Goal: Obtain resource: Obtain resource

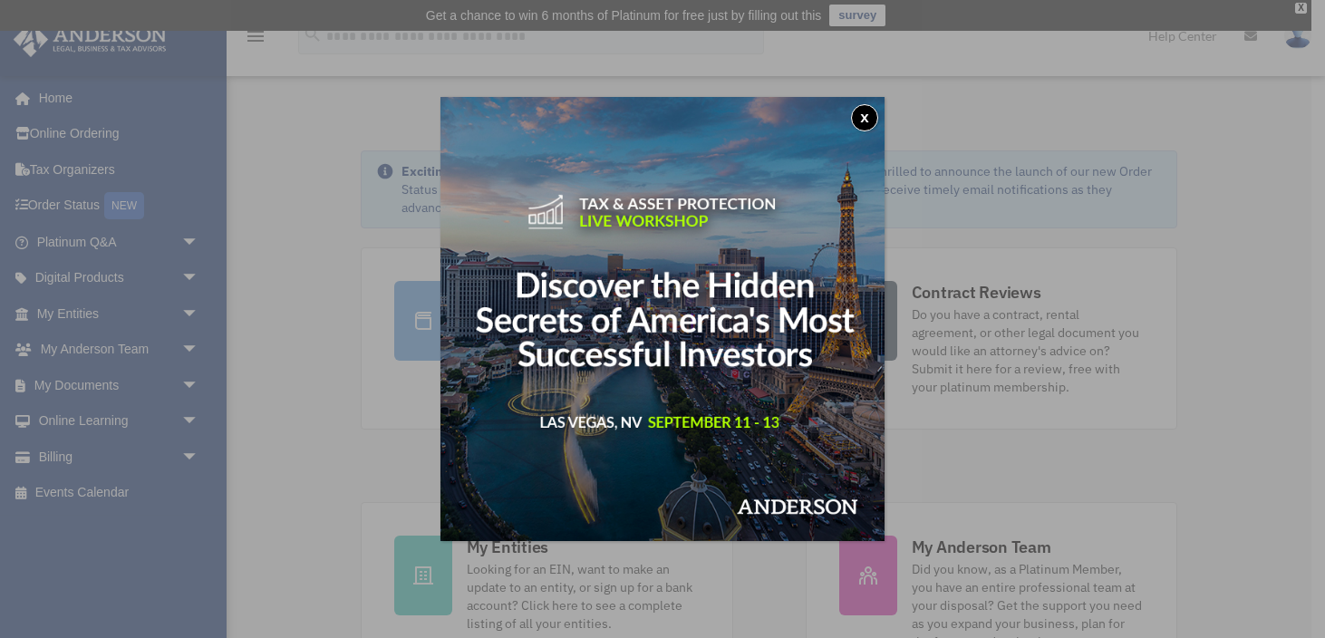
click at [871, 116] on button "x" at bounding box center [864, 117] width 27 height 27
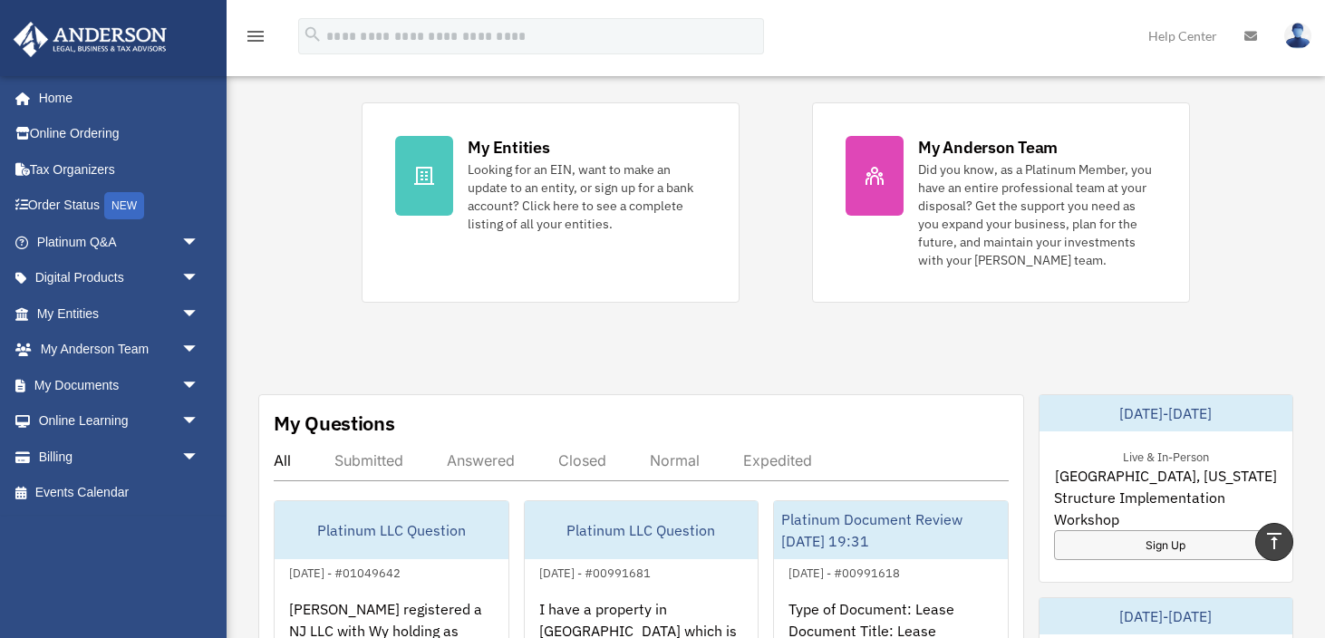
scroll to position [235, 0]
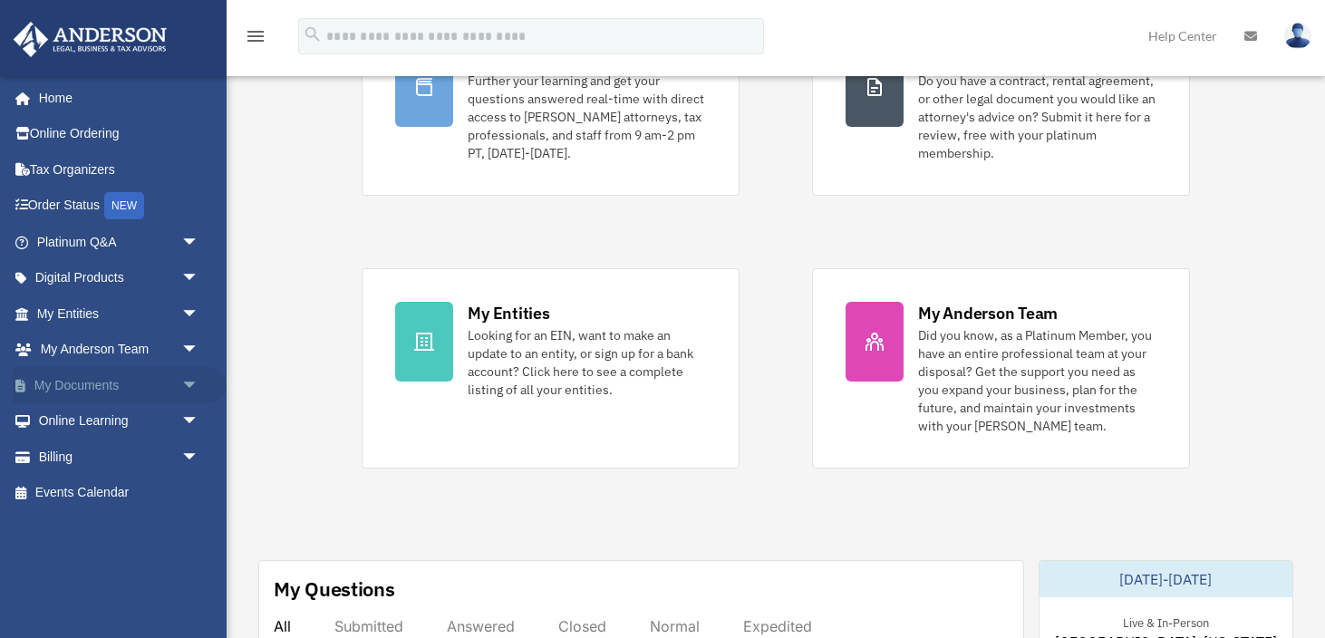
click at [141, 385] on link "My Documents arrow_drop_down" at bounding box center [120, 385] width 214 height 36
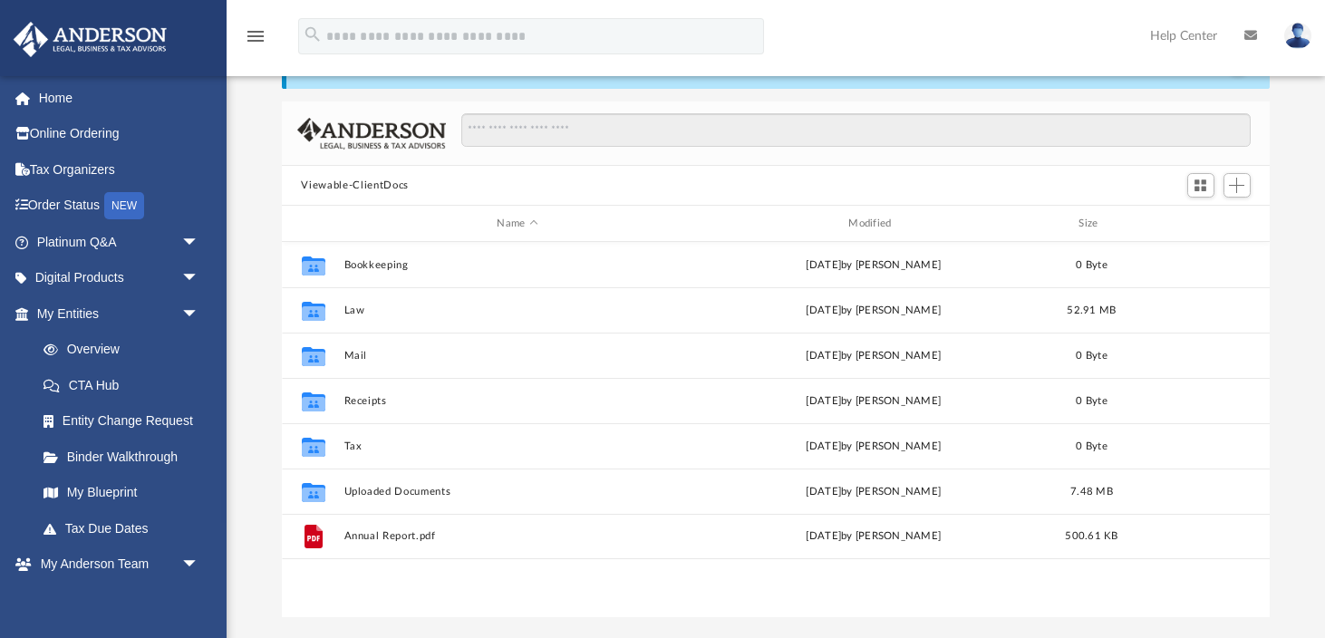
scroll to position [103, 0]
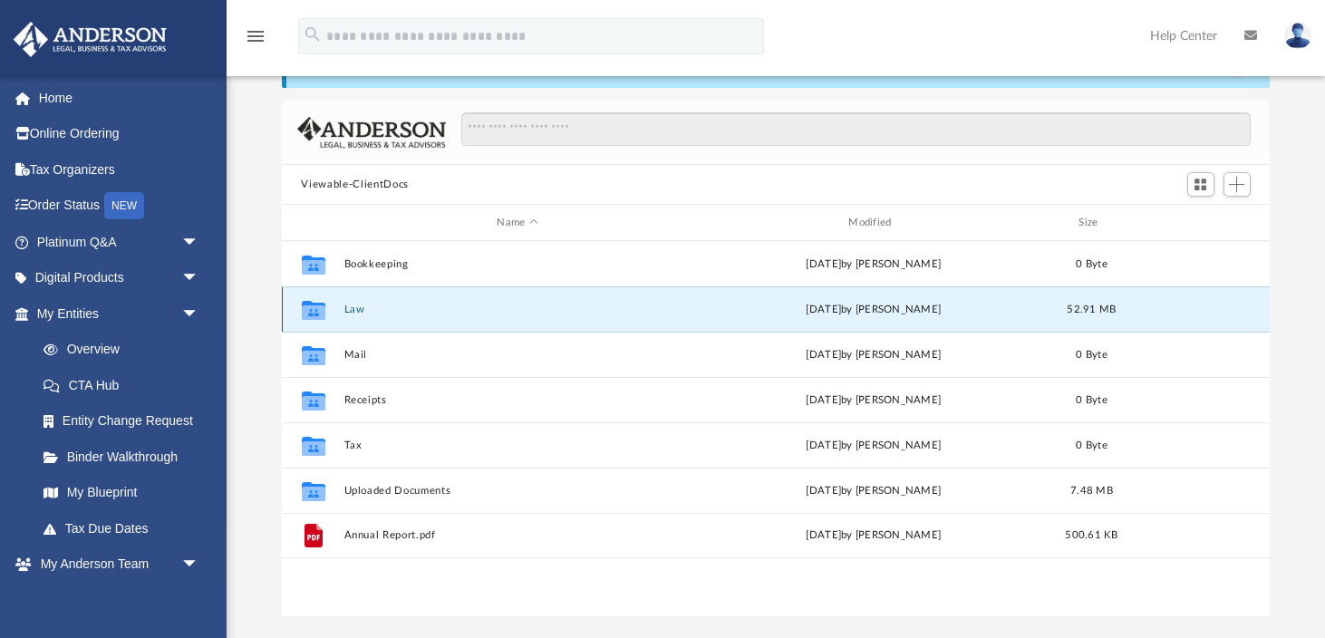
click at [373, 314] on button "Law" at bounding box center [517, 310] width 348 height 12
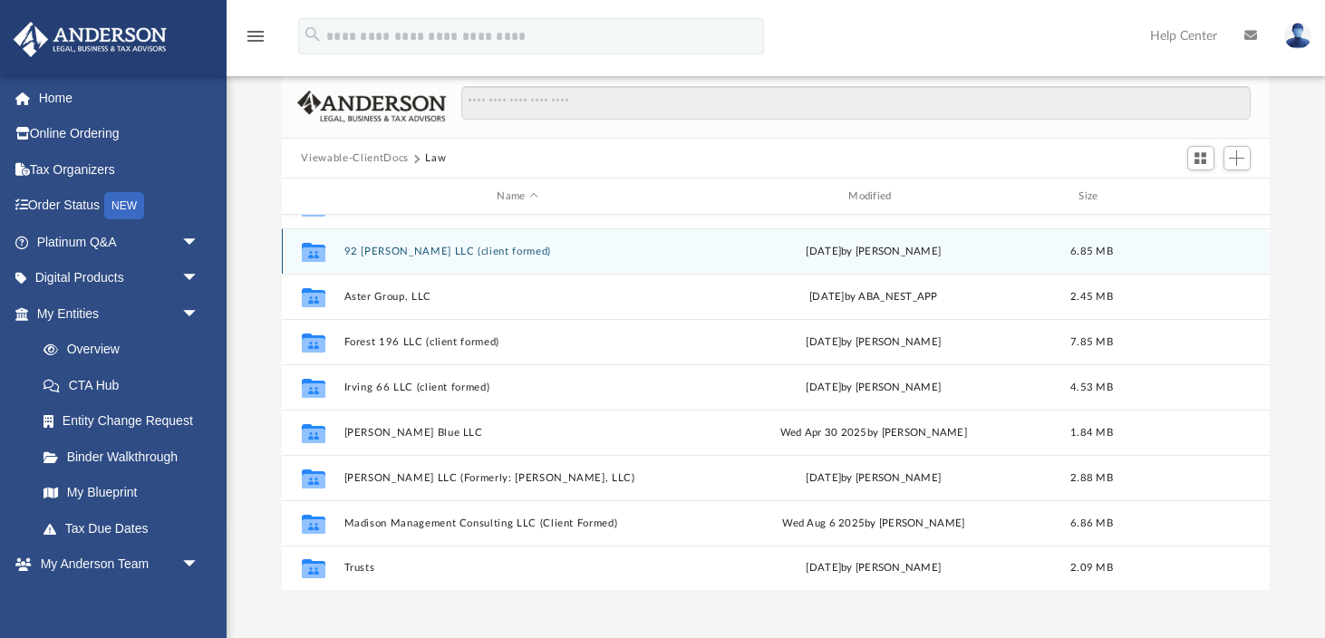
scroll to position [131, 0]
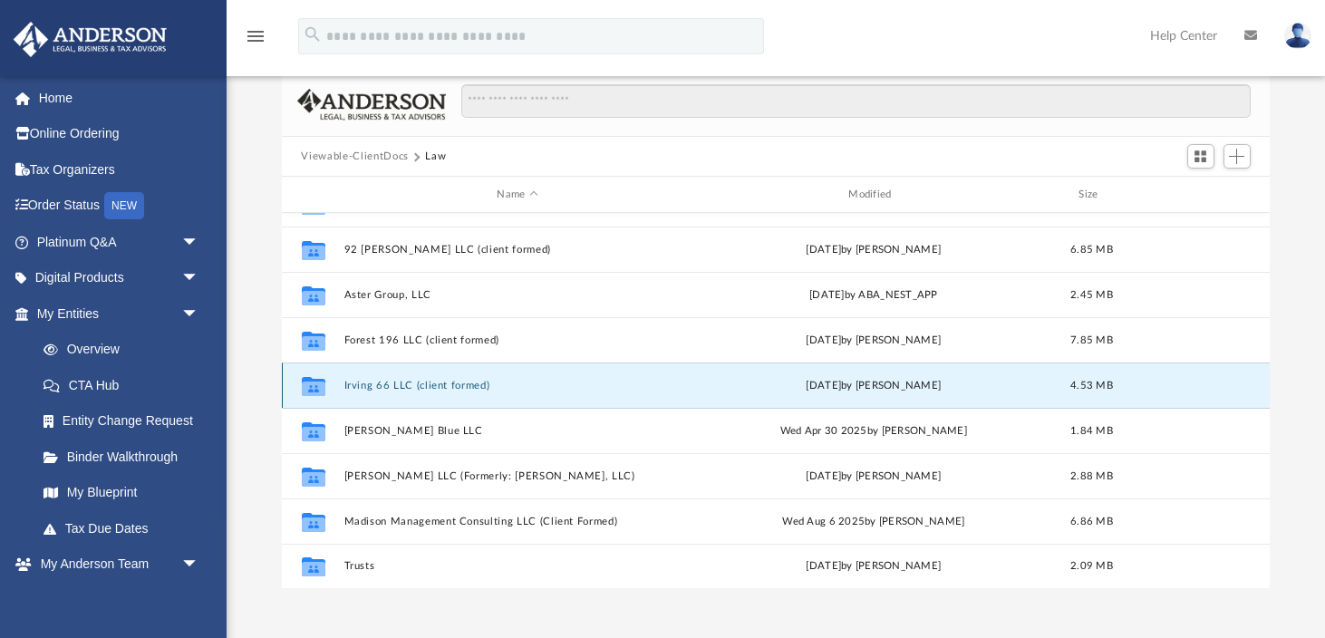
click at [402, 383] on button "Irving 66 LLC (client formed)" at bounding box center [517, 386] width 348 height 12
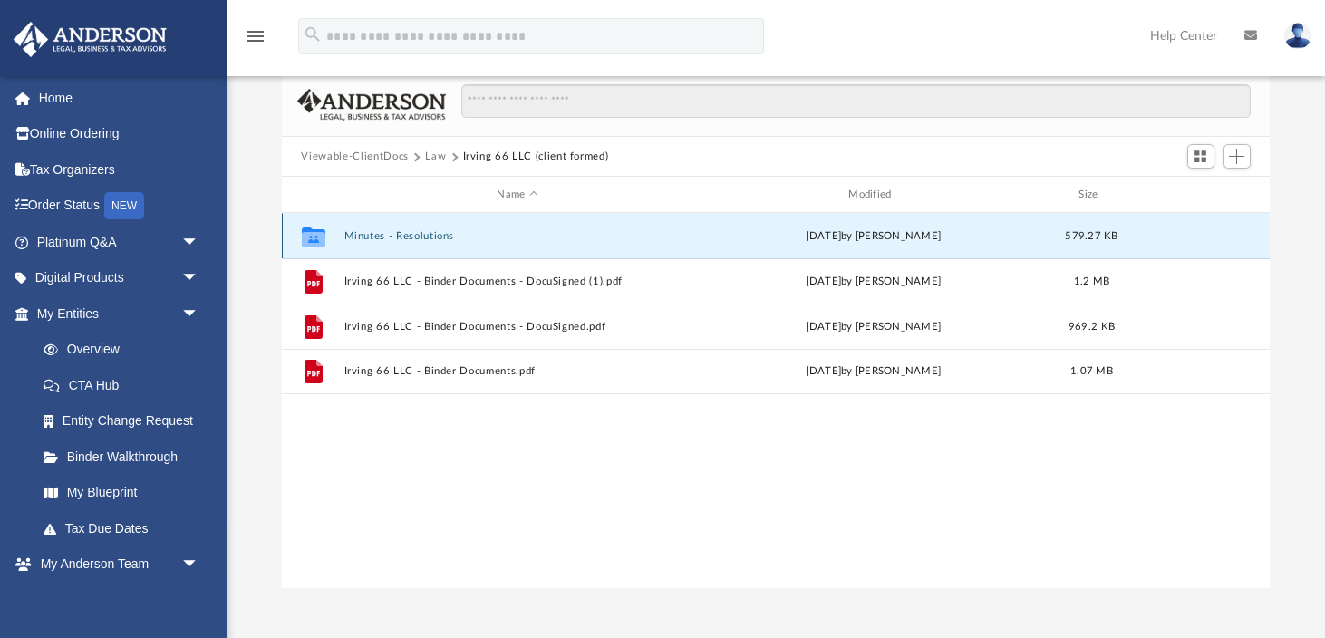
click at [367, 237] on button "Minutes - Resolutions" at bounding box center [517, 236] width 348 height 12
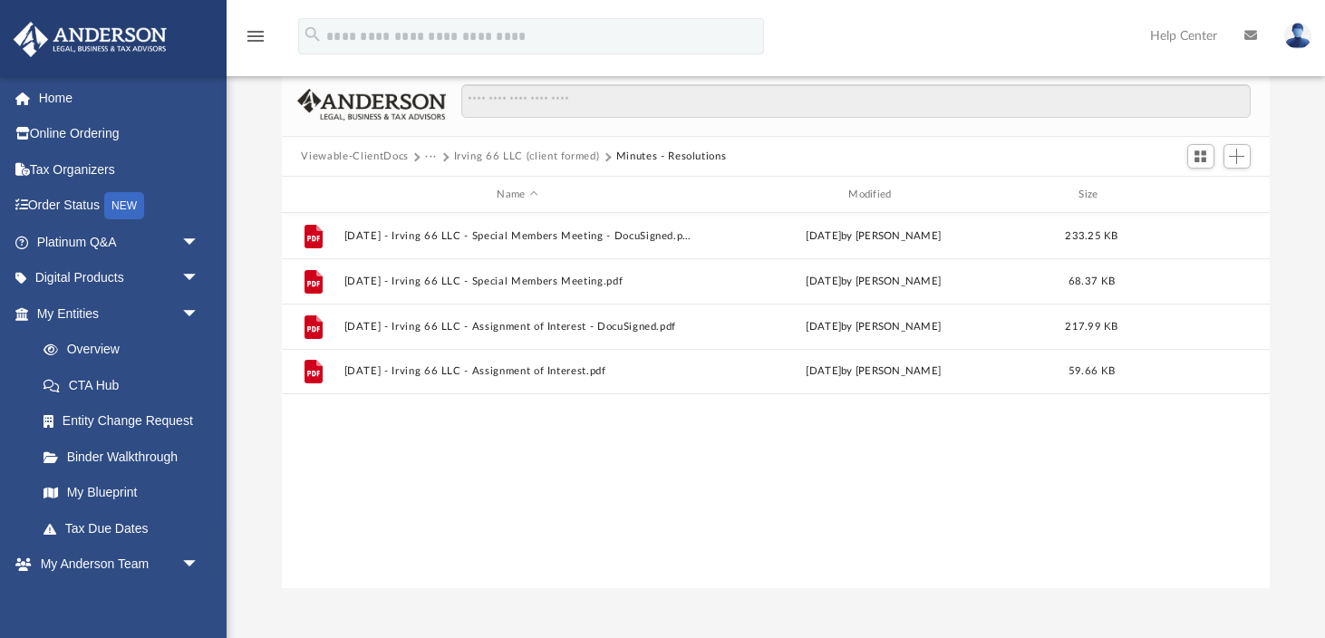
click at [477, 158] on button "Irving 66 LLC (client formed)" at bounding box center [527, 157] width 146 height 16
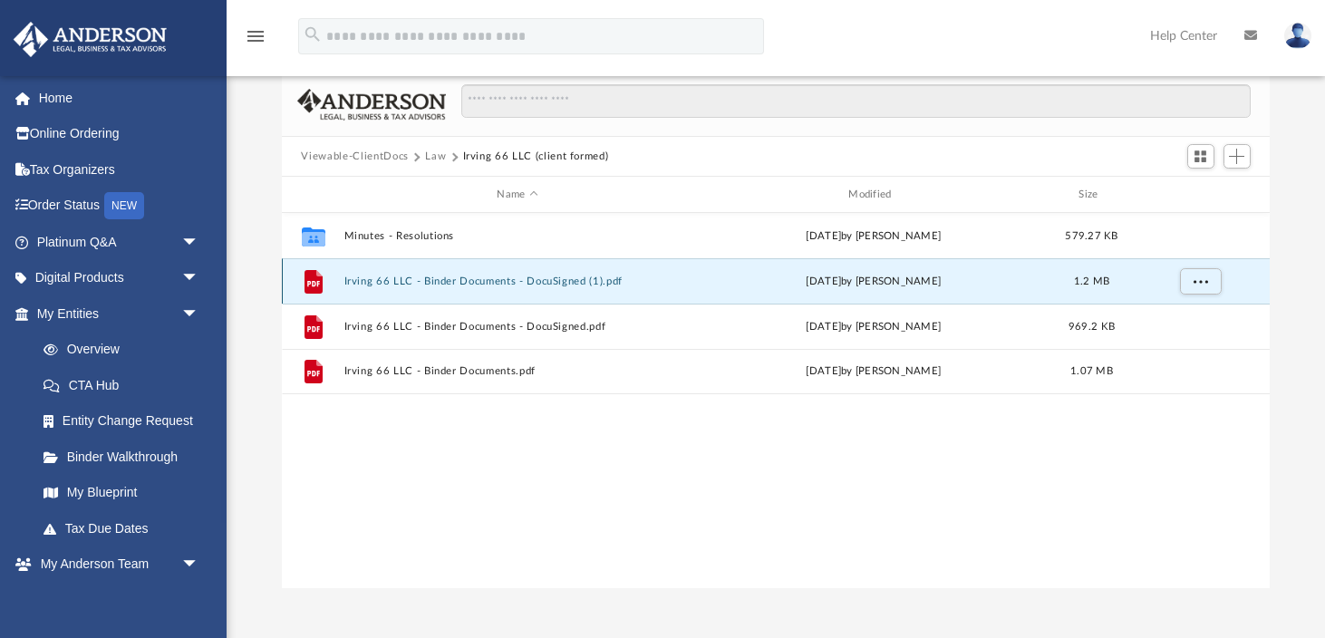
click at [439, 284] on button "Irving 66 LLC - Binder Documents - DocuSigned (1).pdf" at bounding box center [517, 282] width 348 height 12
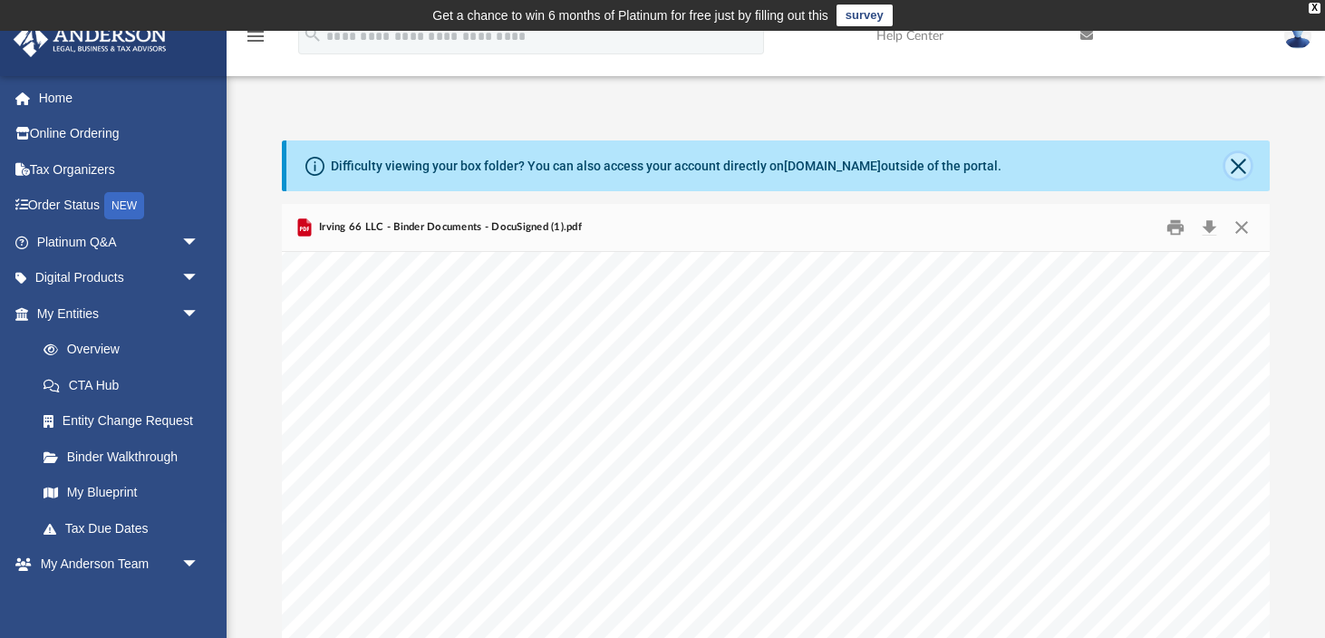
click at [1232, 168] on button "Close" at bounding box center [1237, 165] width 25 height 25
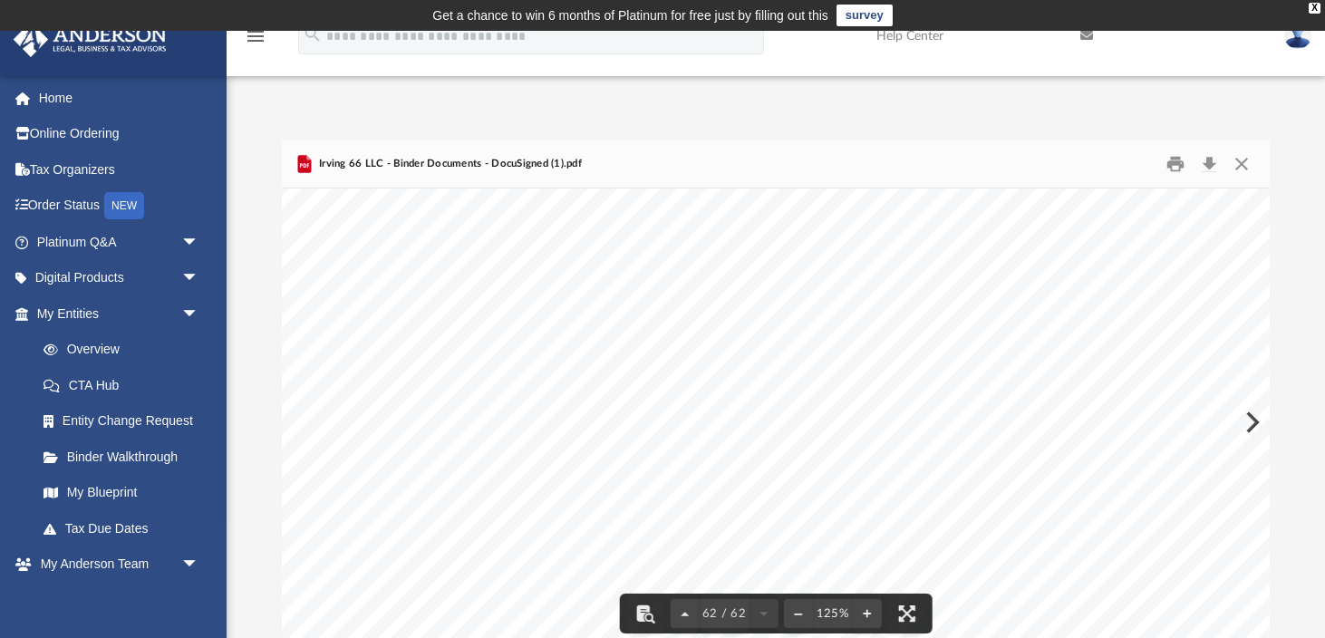
scroll to position [74559, 5]
click at [1242, 169] on button "Close" at bounding box center [1241, 164] width 33 height 28
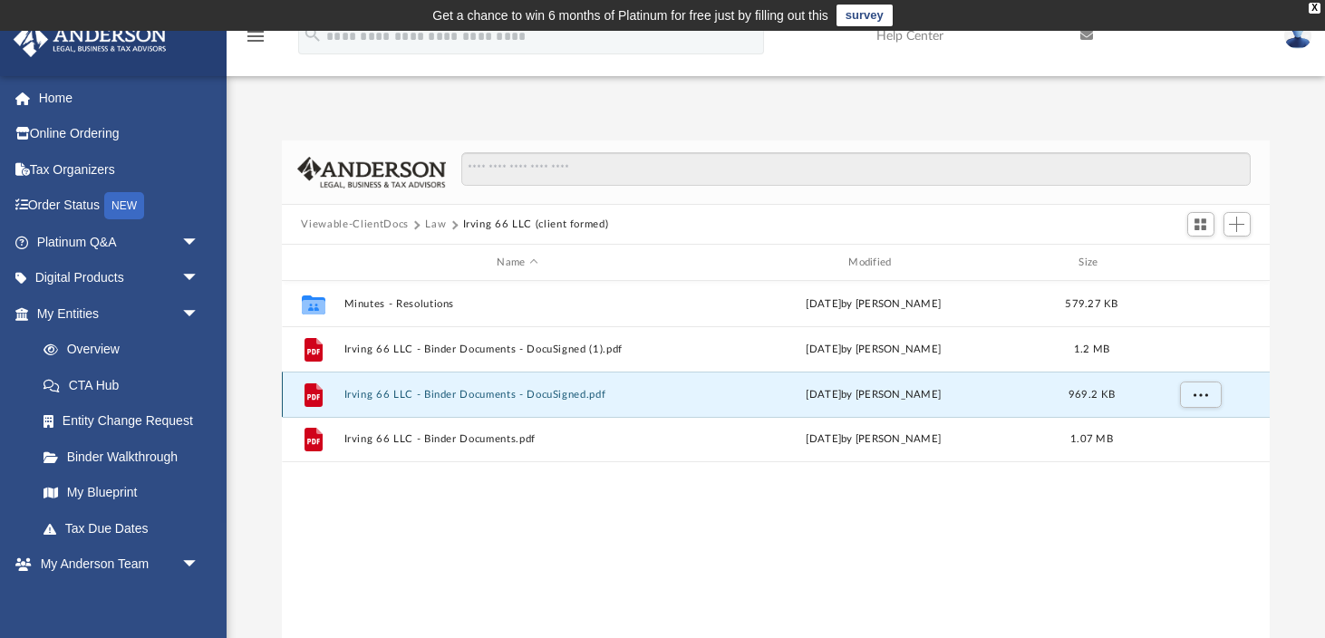
click at [435, 392] on button "Irving 66 LLC - Binder Documents - DocuSigned.pdf" at bounding box center [517, 395] width 348 height 12
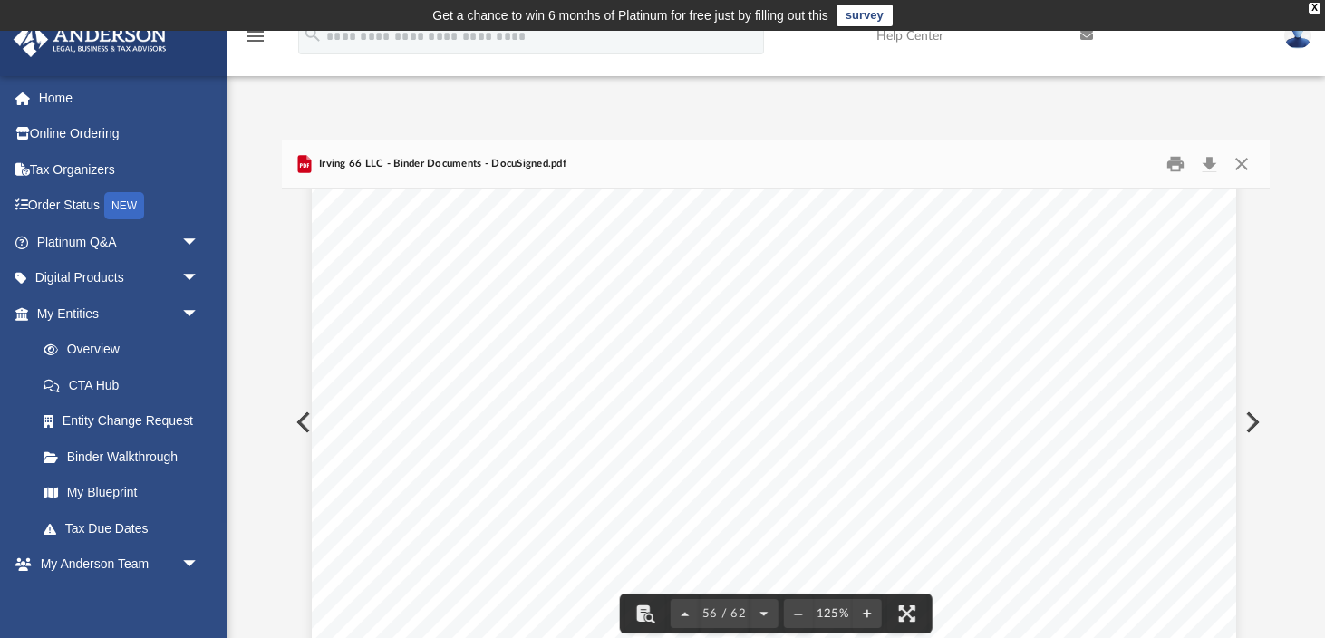
scroll to position [67126, 2]
click at [1243, 164] on button "Close" at bounding box center [1241, 164] width 33 height 28
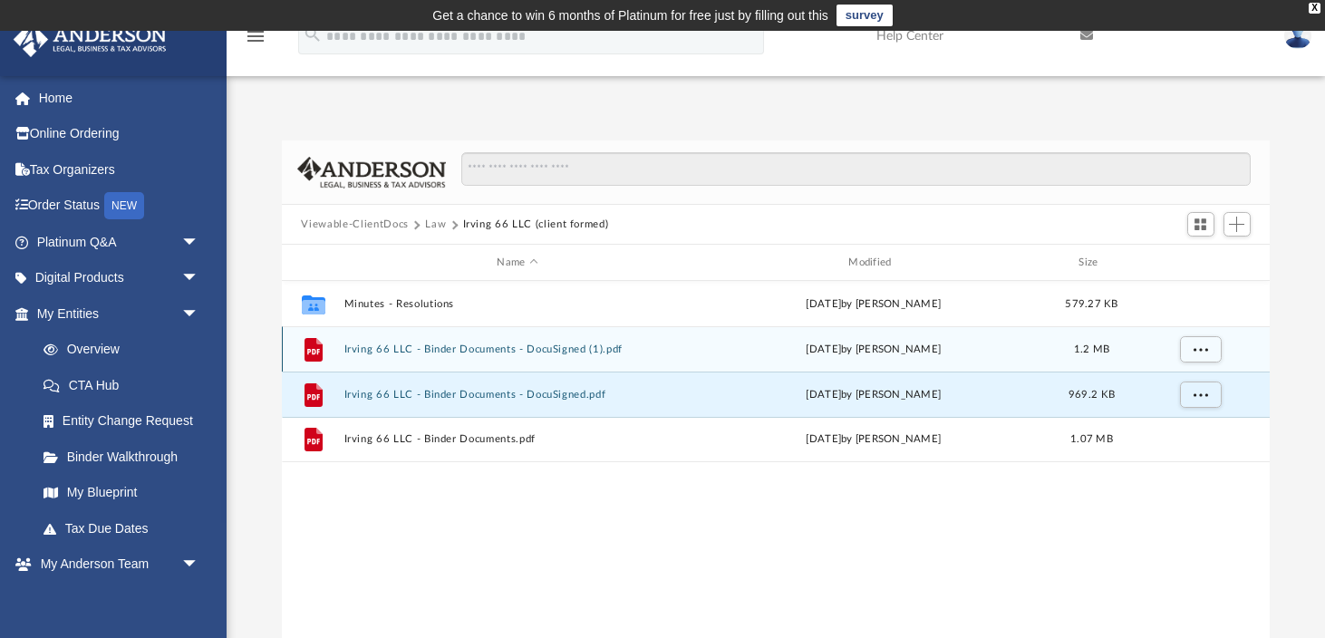
click at [690, 342] on div "File Irving 66 LLC - Binder Documents - DocuSigned (1).pdf [DATE] by [PERSON_NA…" at bounding box center [776, 348] width 989 height 45
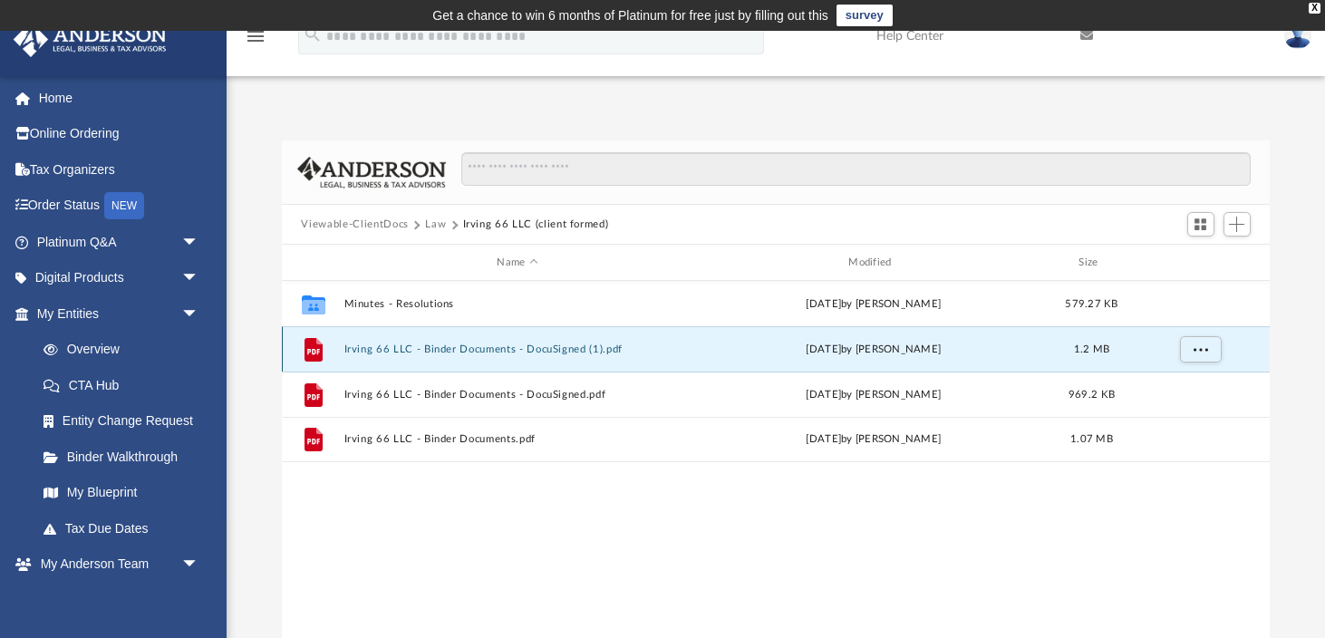
click at [690, 342] on div "File Irving 66 LLC - Binder Documents - DocuSigned (1).pdf [DATE] by [PERSON_NA…" at bounding box center [776, 348] width 989 height 45
click at [314, 349] on icon "grid" at bounding box center [313, 350] width 13 height 5
click at [569, 351] on button "Irving 66 LLC - Binder Documents - DocuSigned (1).pdf" at bounding box center [517, 349] width 348 height 12
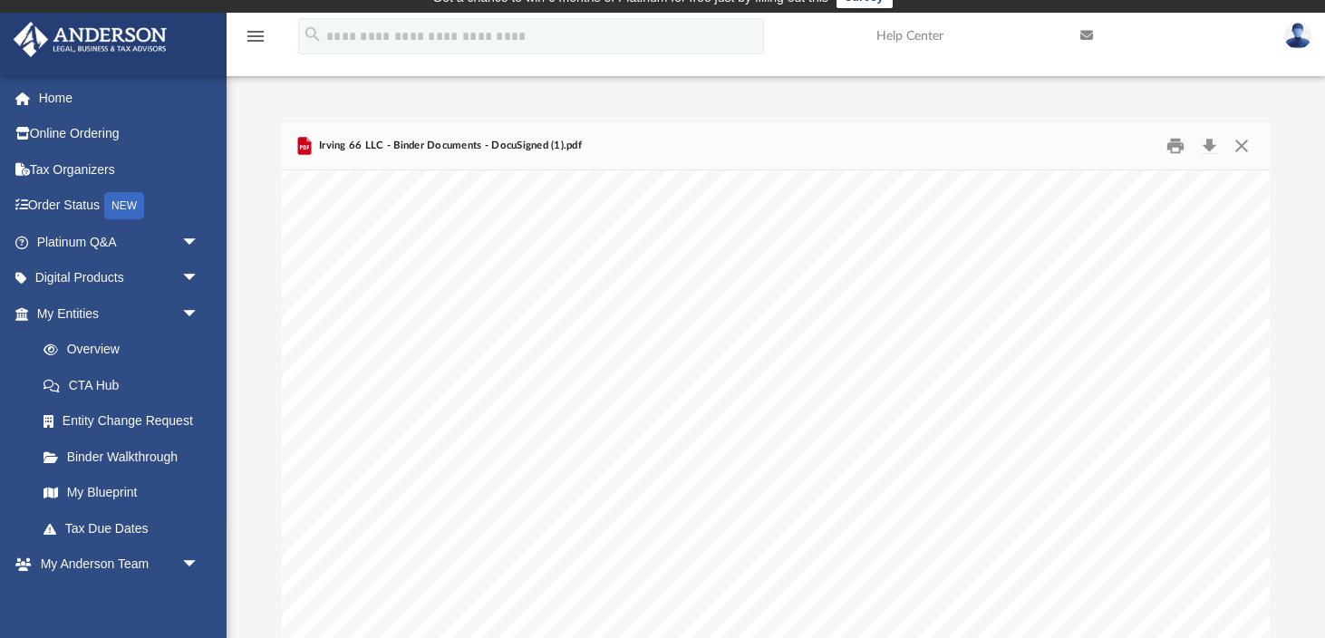
scroll to position [73903, 0]
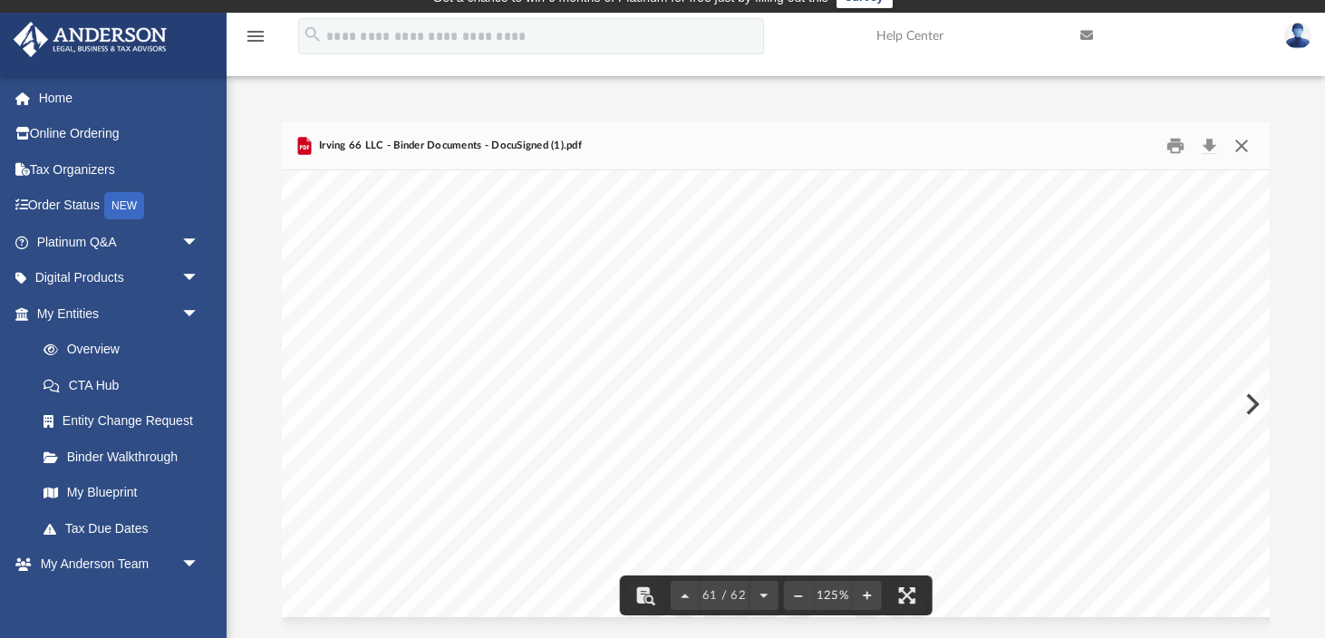
click at [1243, 150] on button "Close" at bounding box center [1241, 146] width 33 height 28
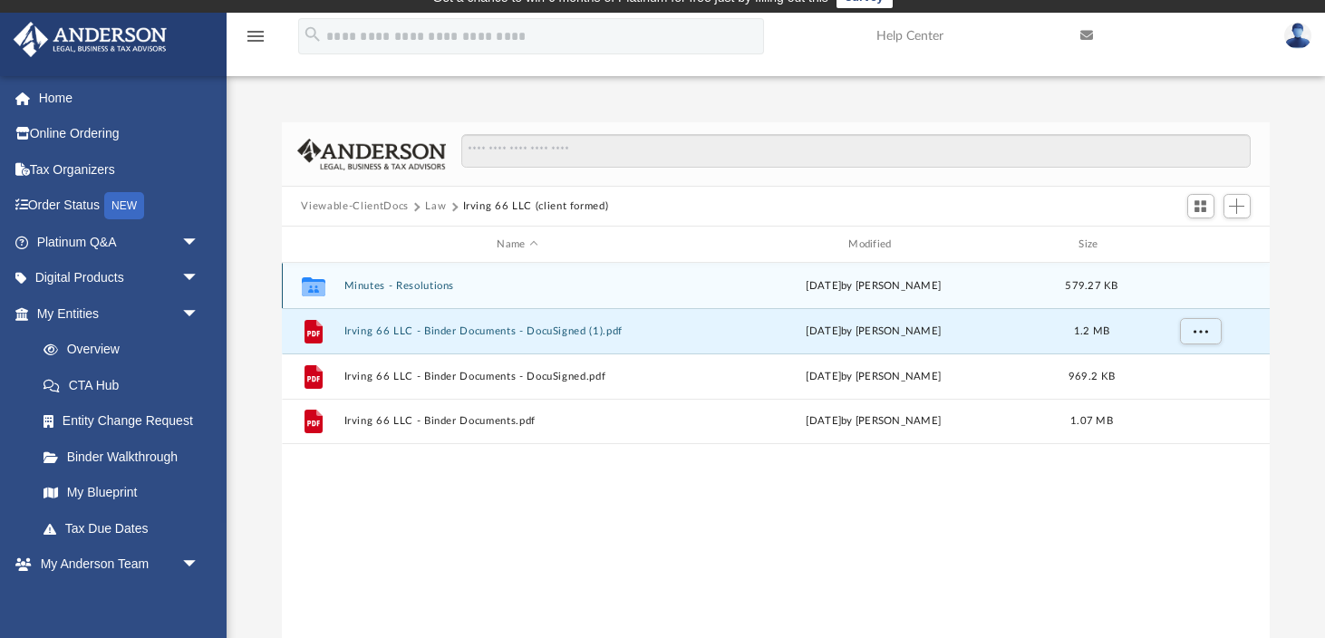
click at [458, 293] on div "Collaborated Folder Minutes - Resolutions [DATE] by [PERSON_NAME] 579.27 KB" at bounding box center [776, 285] width 989 height 45
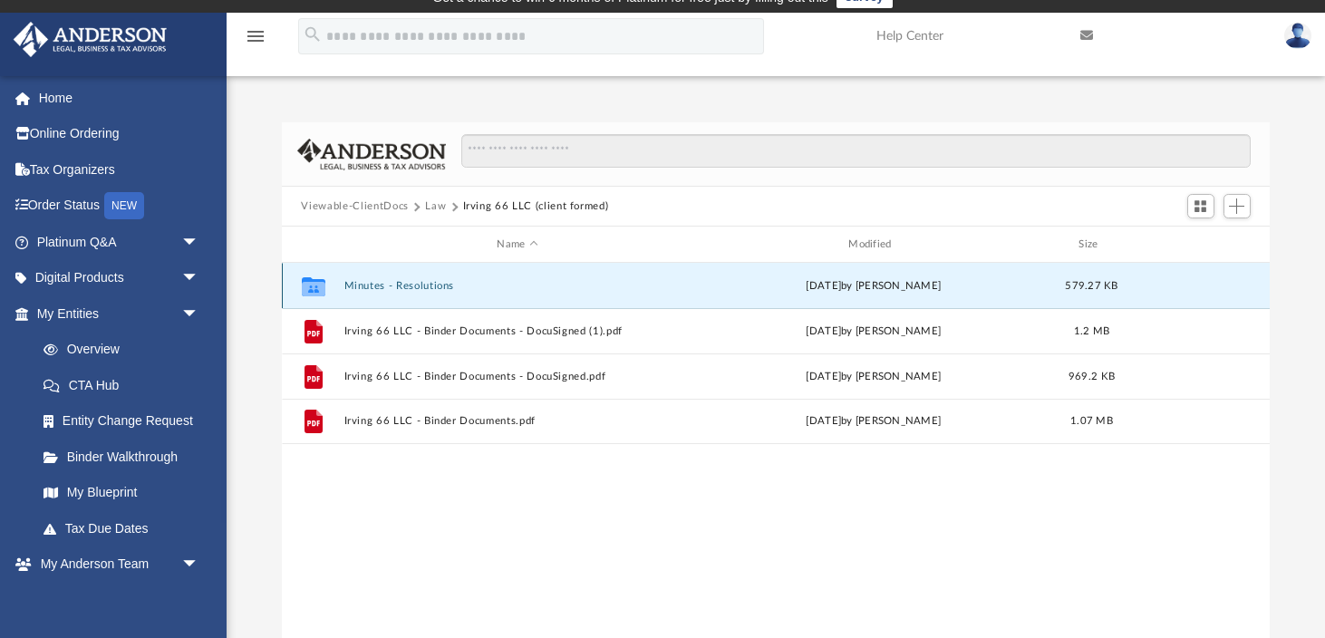
click at [453, 289] on button "Minutes - Resolutions" at bounding box center [517, 286] width 348 height 12
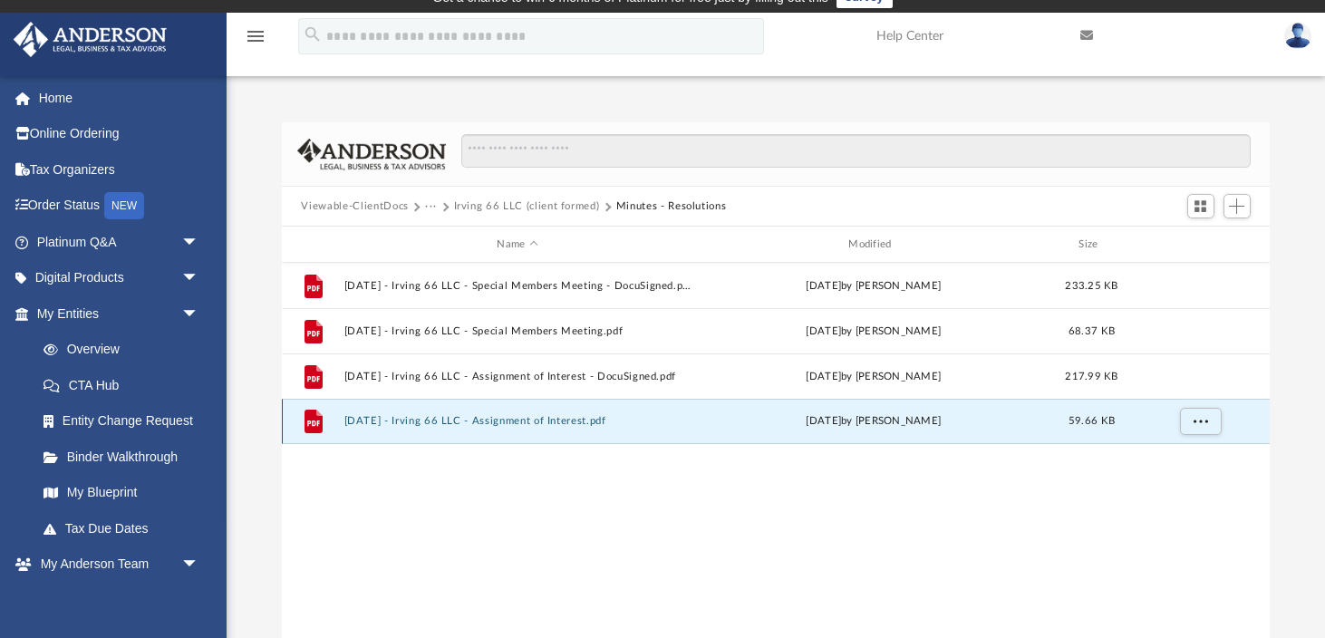
click at [453, 423] on button "[DATE] - Irving 66 LLC - Assignment of Interest.pdf" at bounding box center [517, 421] width 348 height 12
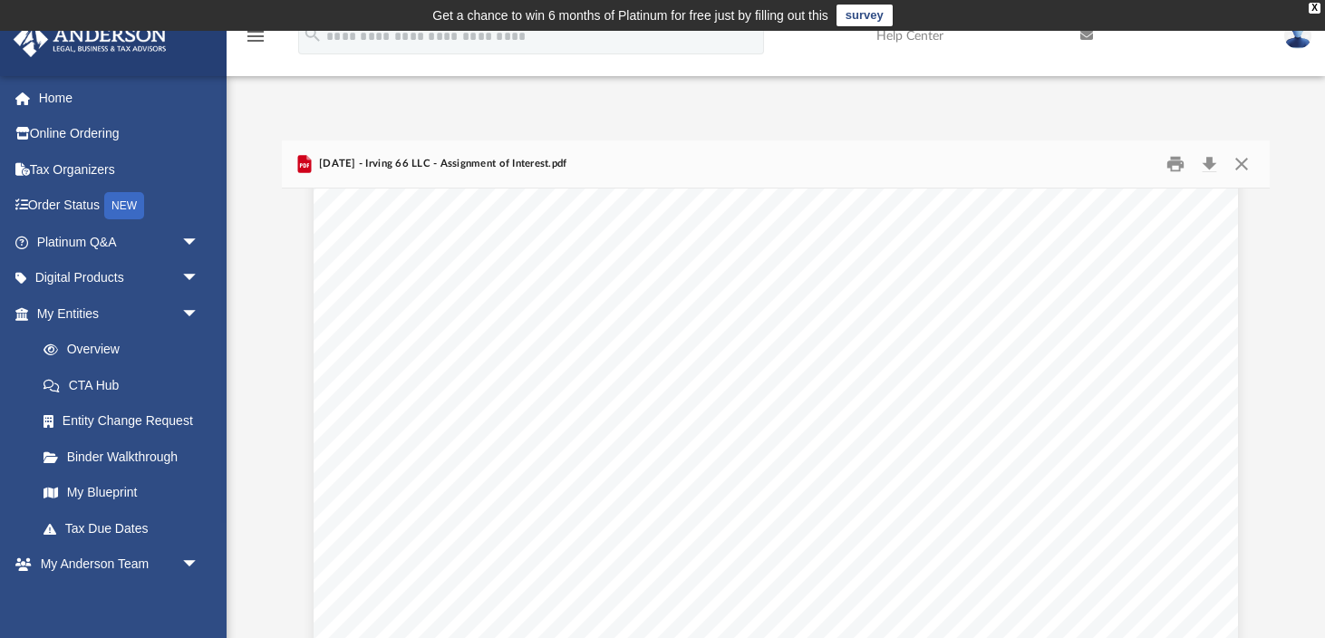
scroll to position [0, 0]
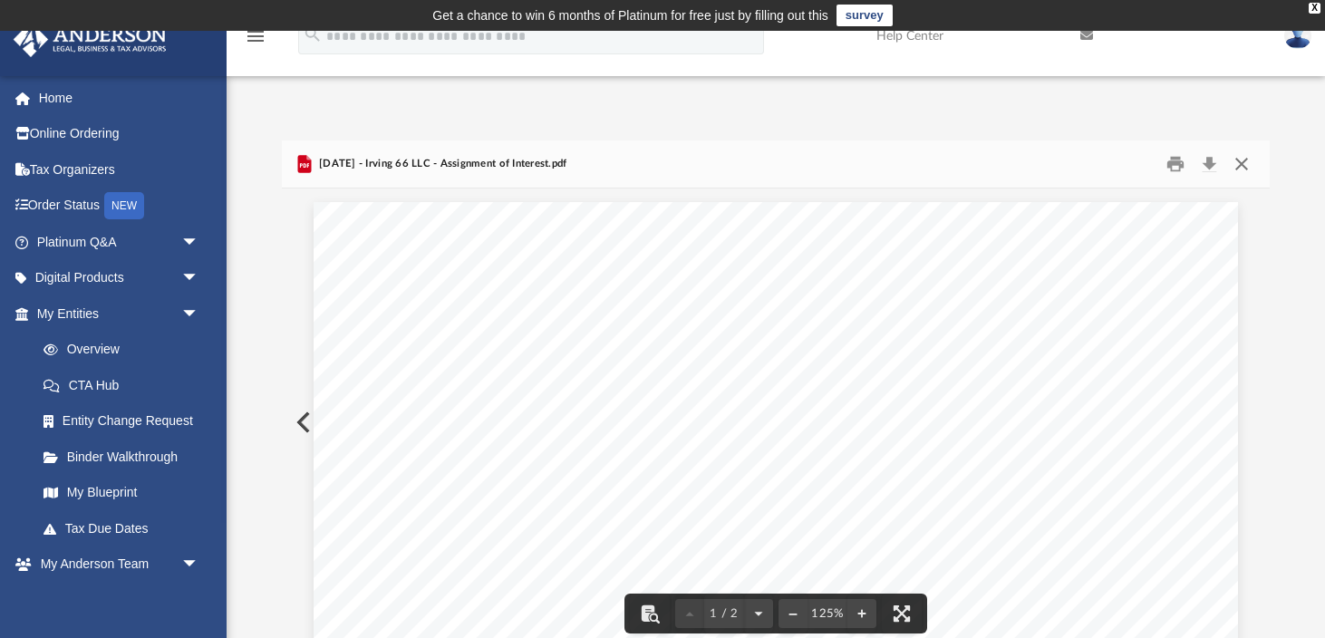
click at [1243, 162] on button "Close" at bounding box center [1241, 164] width 33 height 28
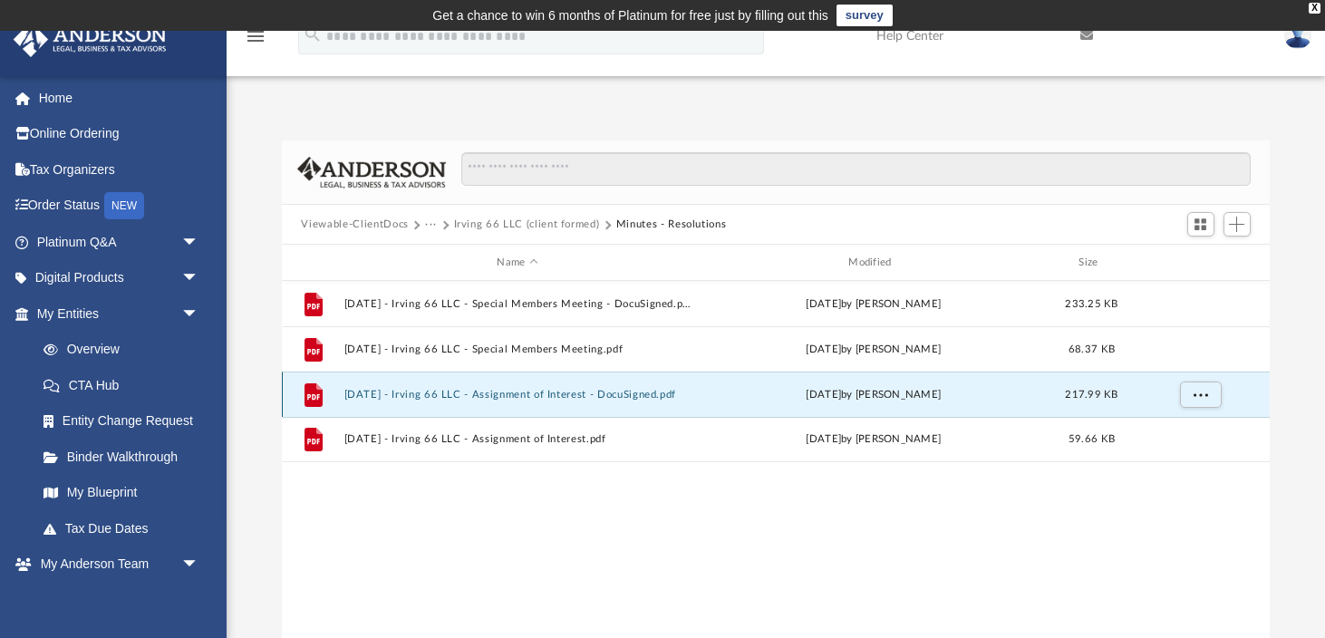
click at [676, 397] on button "[DATE] - Irving 66 LLC - Assignment of Interest - DocuSigned.pdf" at bounding box center [517, 395] width 348 height 12
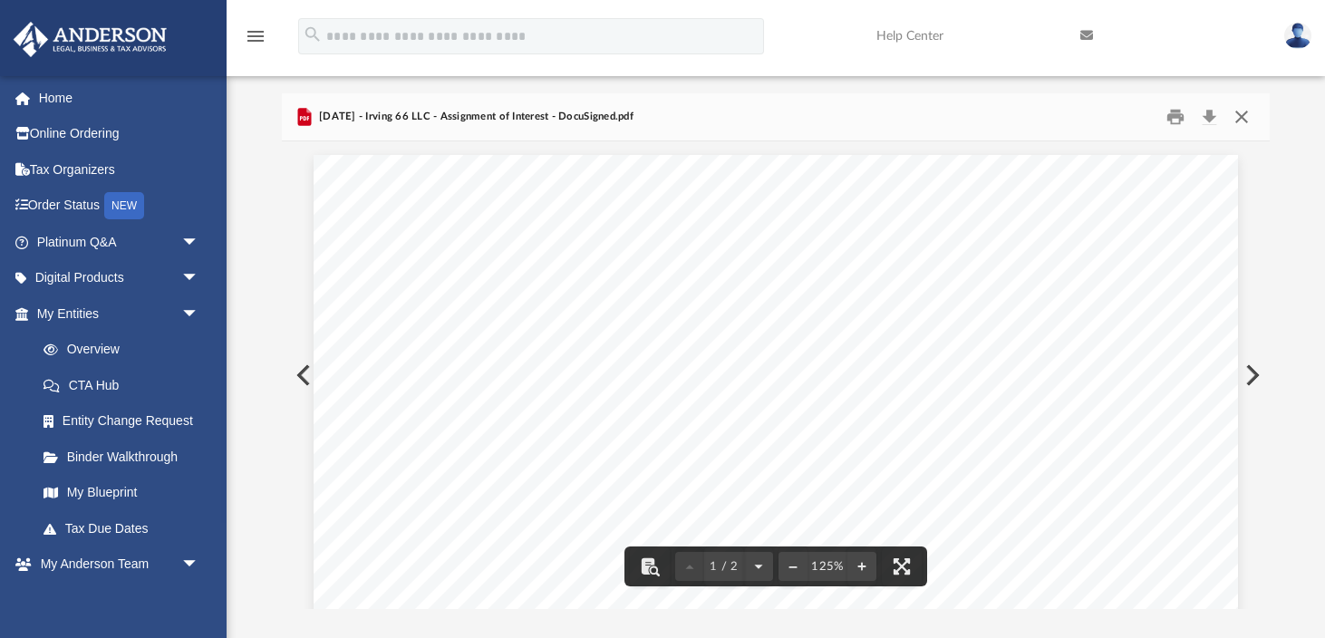
click at [1245, 115] on button "Close" at bounding box center [1241, 117] width 33 height 28
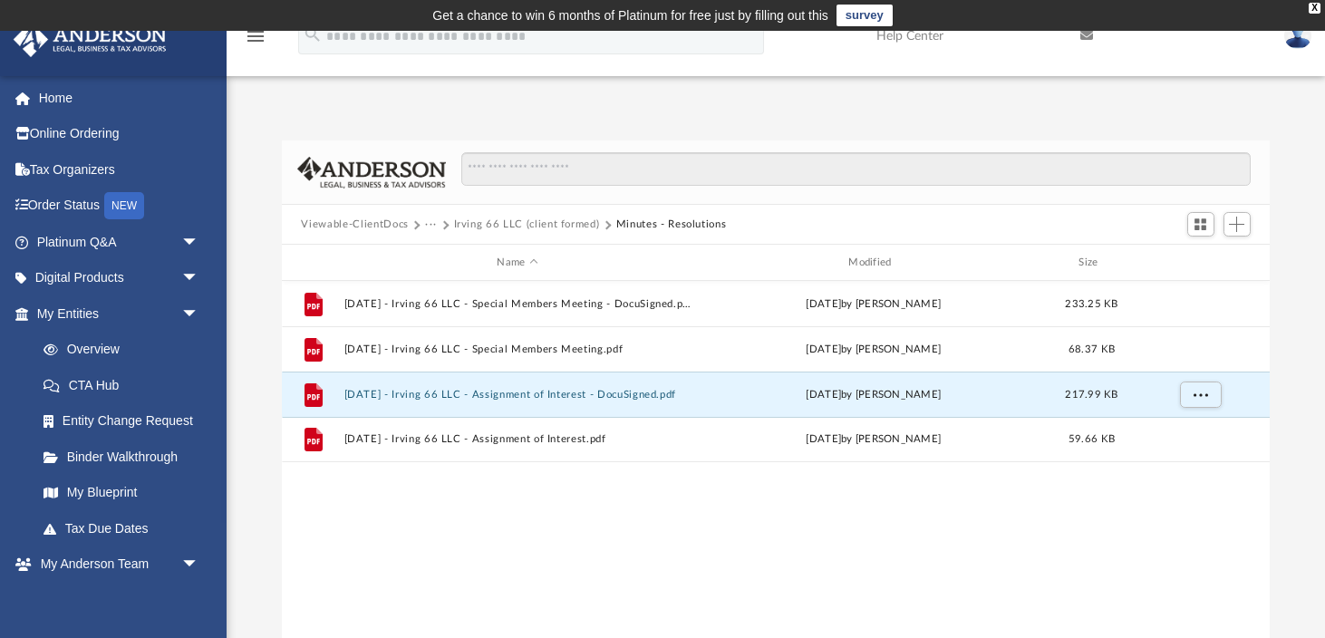
click at [517, 225] on button "Irving 66 LLC (client formed)" at bounding box center [527, 225] width 146 height 16
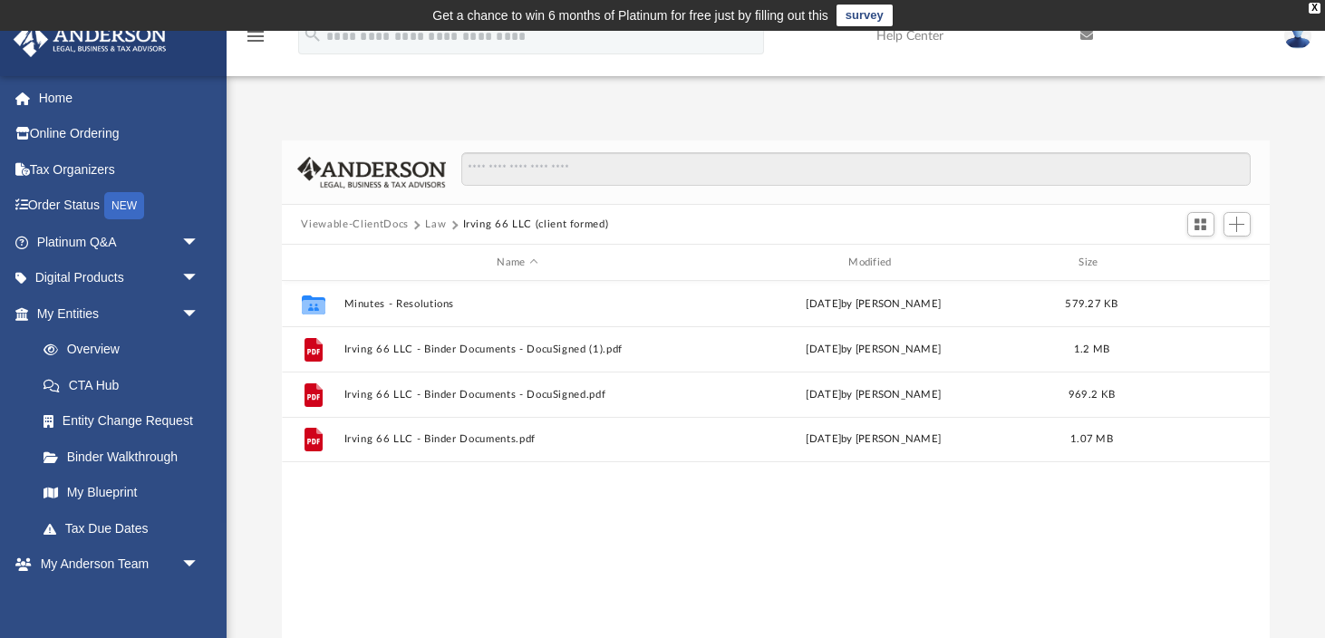
click at [434, 221] on button "Law" at bounding box center [435, 225] width 21 height 16
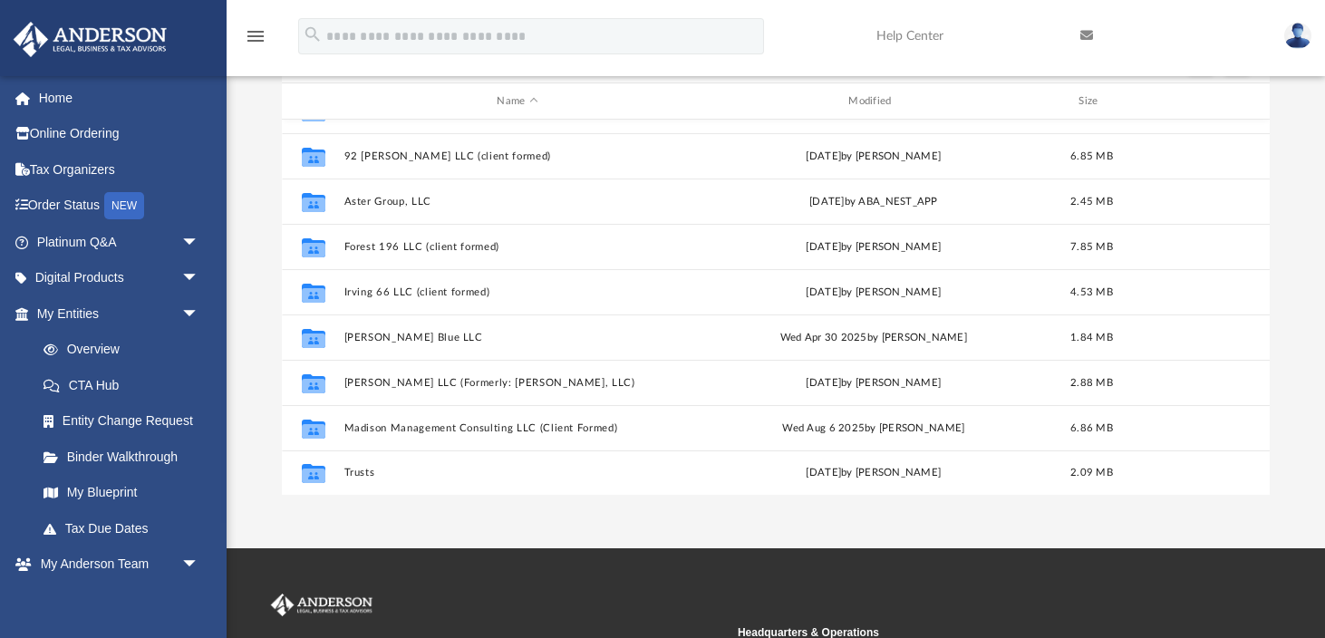
scroll to position [162, 0]
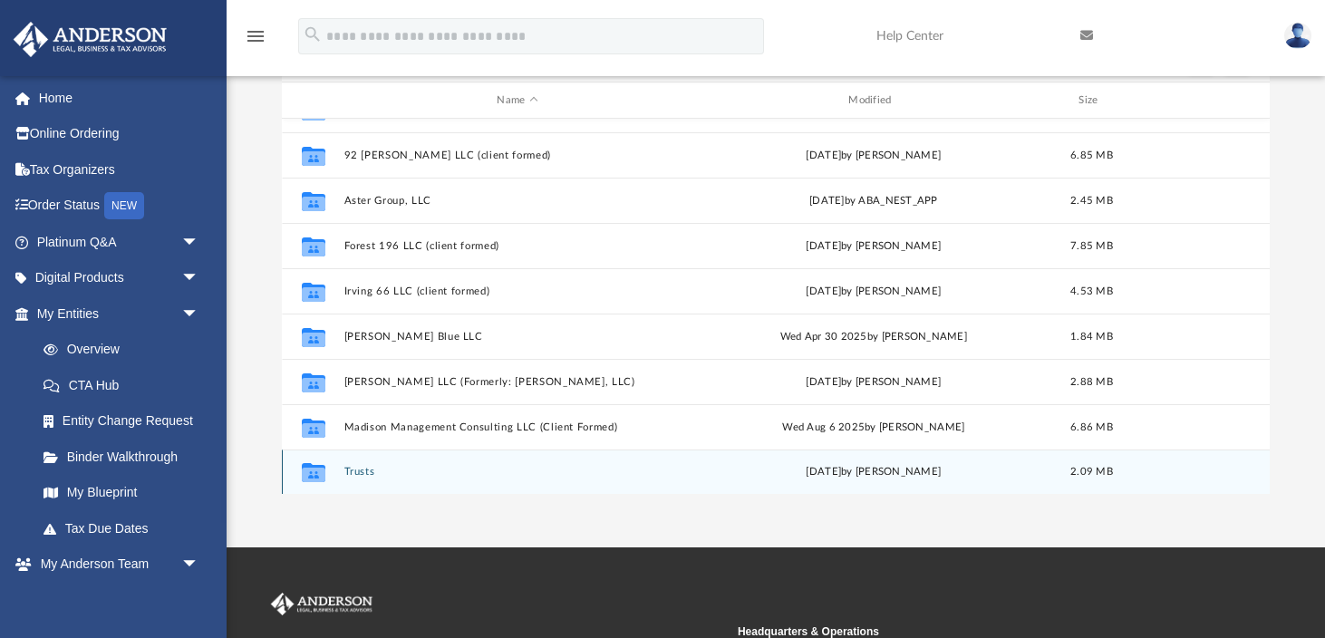
click at [379, 479] on div "Collaborated Folder Trusts [DATE] by [PERSON_NAME] 2.09 MB" at bounding box center [776, 472] width 989 height 45
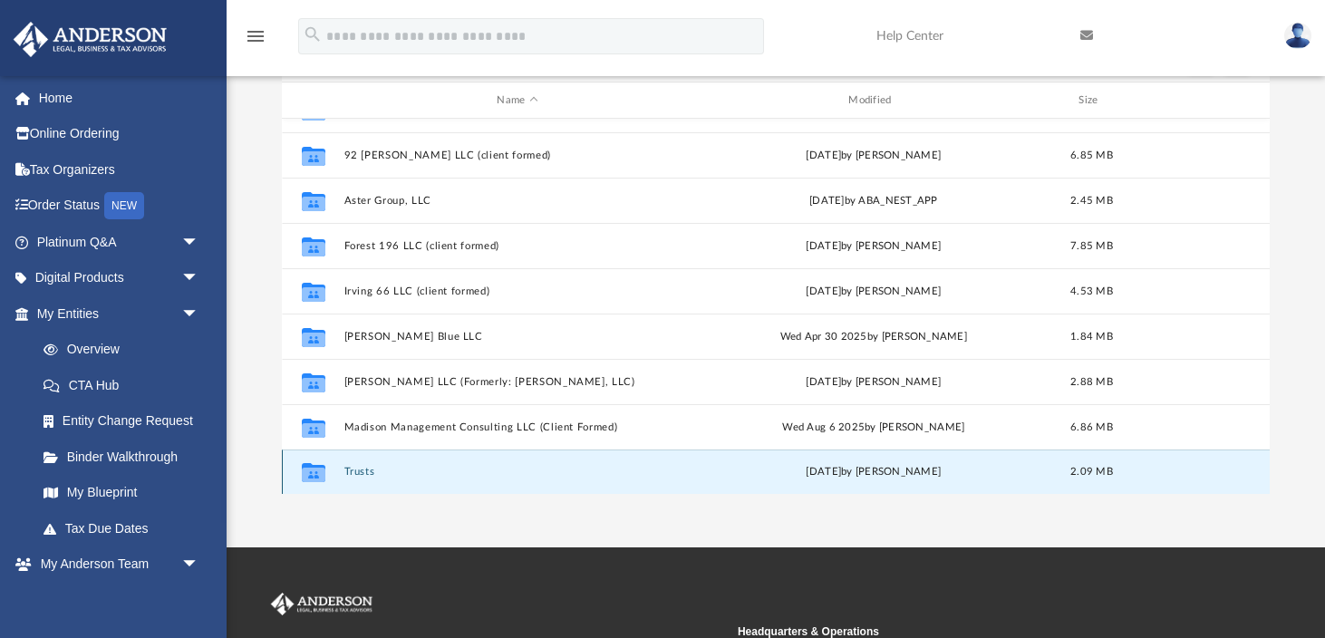
click at [317, 475] on icon "grid" at bounding box center [313, 472] width 24 height 19
click at [512, 482] on div "Collaborated Folder Trusts [DATE] by [PERSON_NAME] 2.09 MB" at bounding box center [776, 472] width 989 height 45
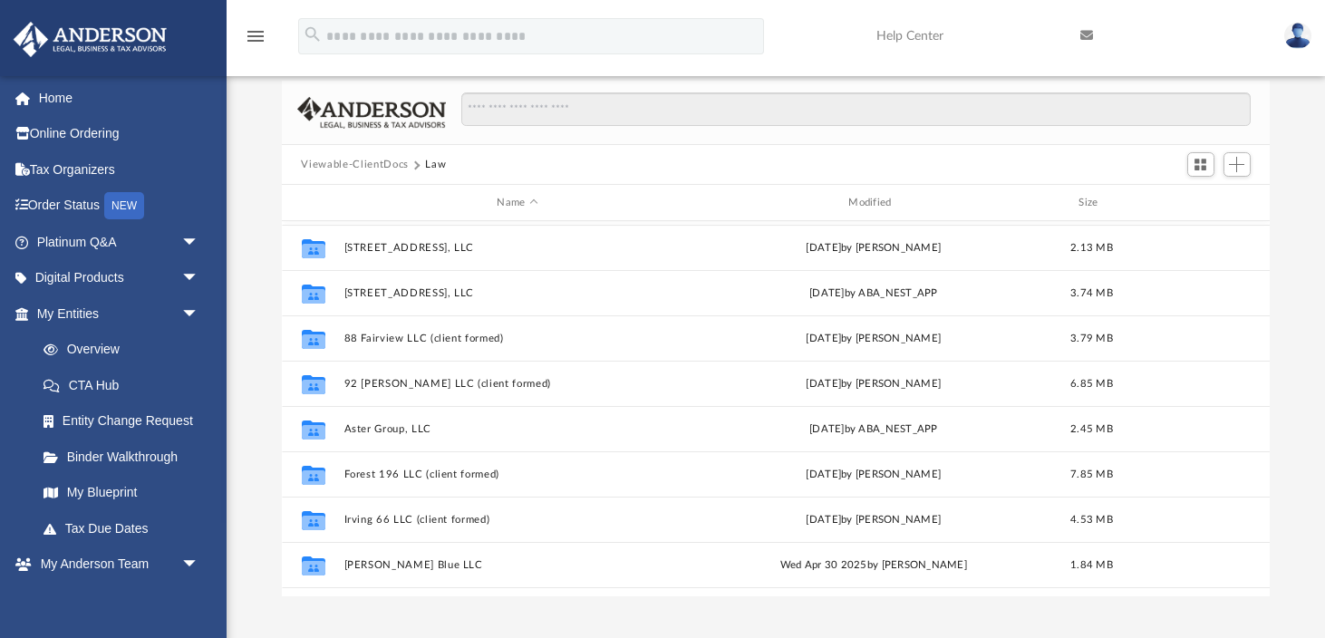
scroll to position [258, 0]
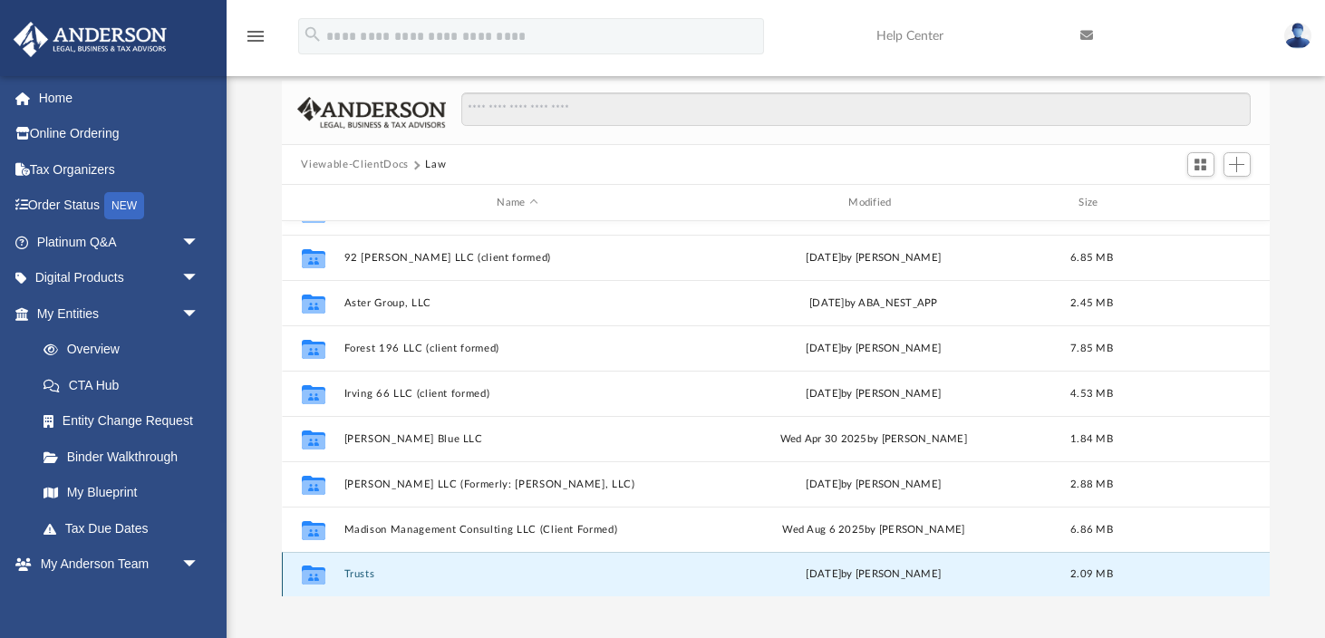
click at [356, 576] on button "Trusts" at bounding box center [517, 574] width 348 height 12
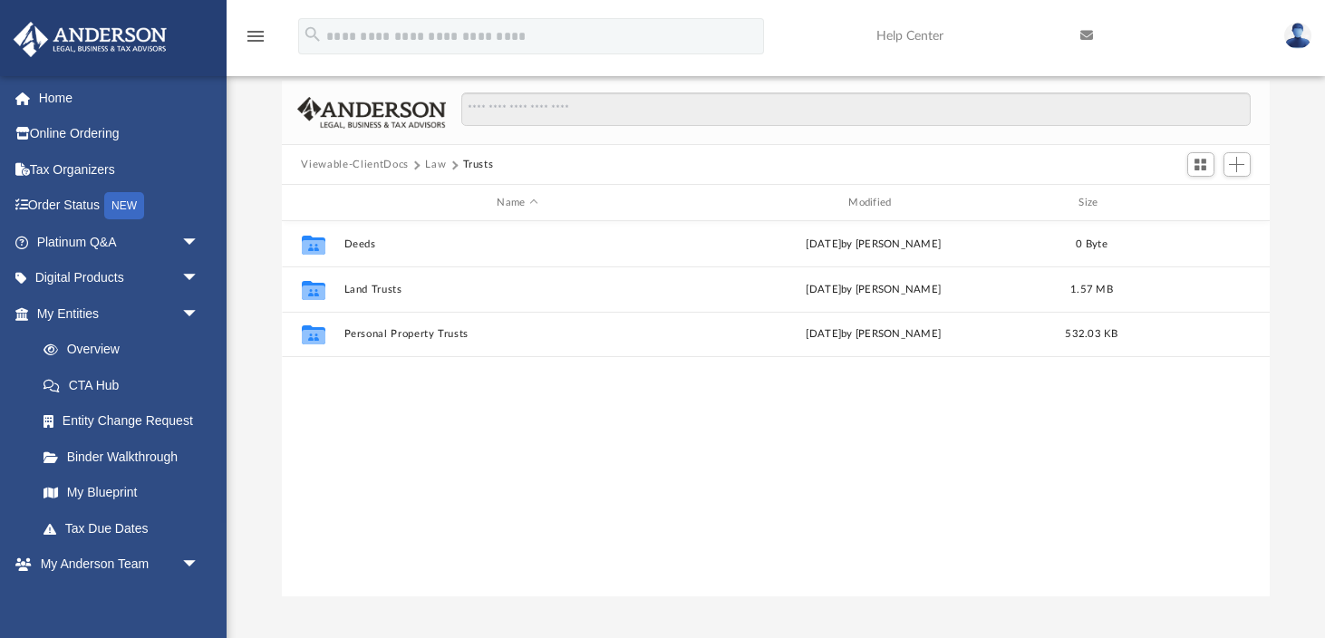
scroll to position [0, 0]
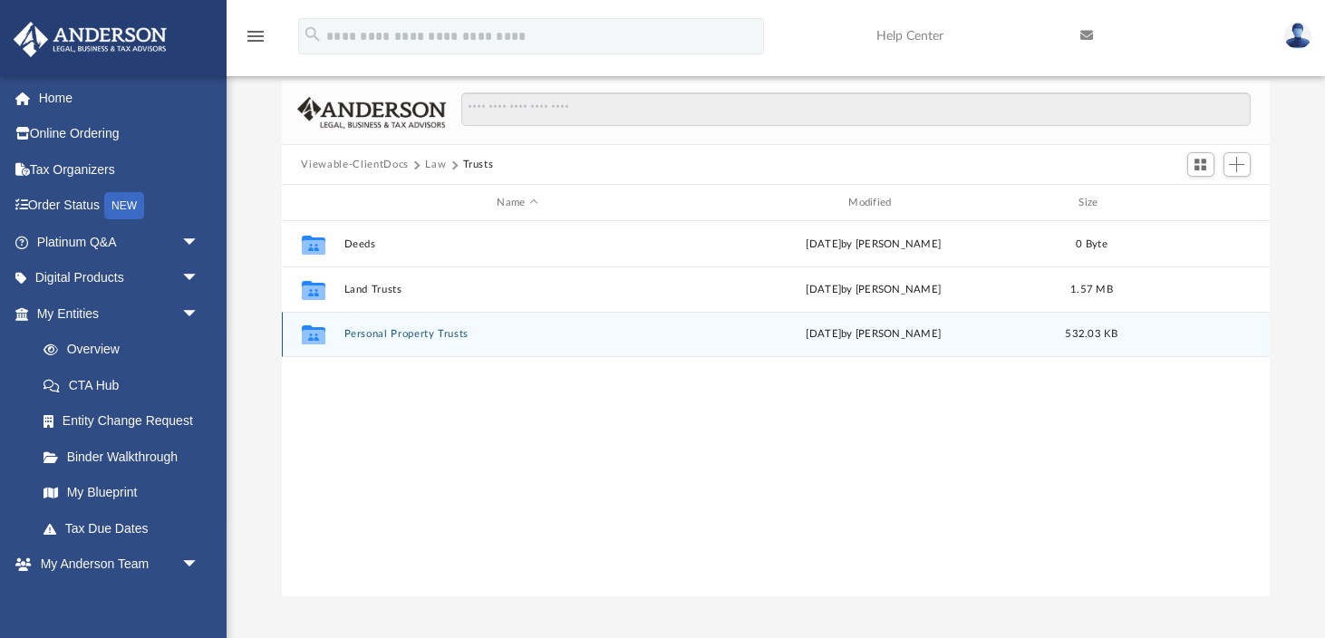
click at [371, 332] on button "Personal Property Trusts" at bounding box center [517, 334] width 348 height 12
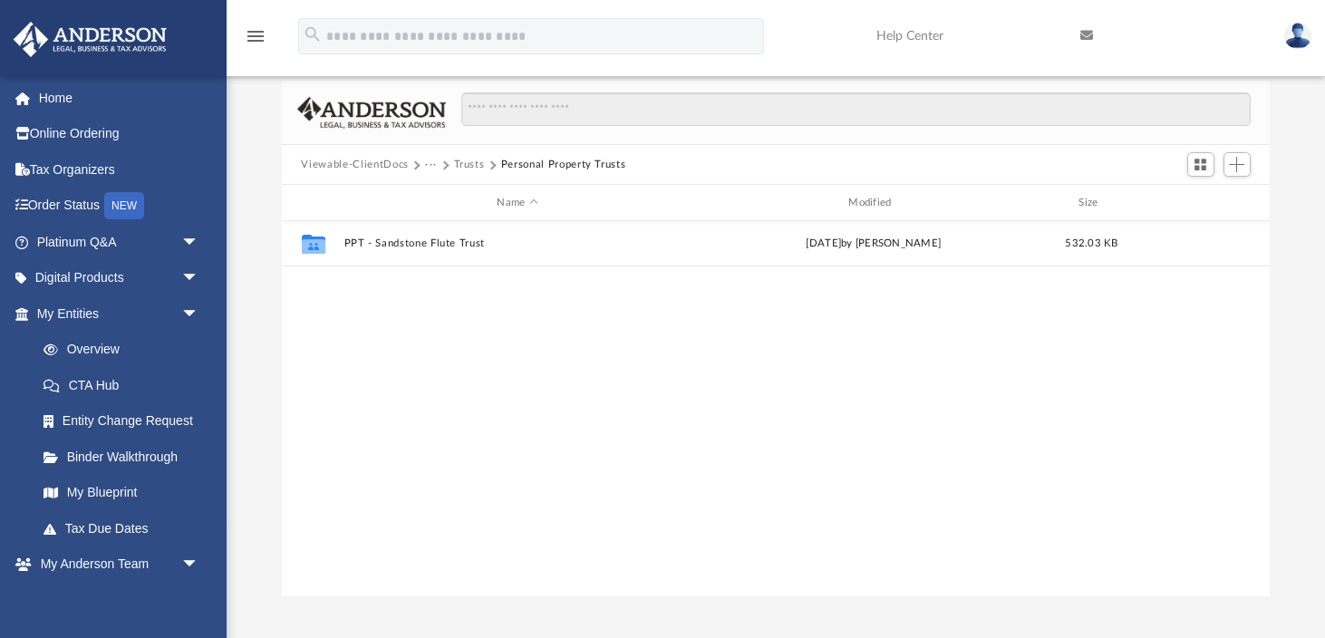
click at [371, 333] on div "Collaborated Folder PPT - Sandstone Flute Trust [DATE] by [PERSON_NAME] 532.03 …" at bounding box center [776, 409] width 989 height 376
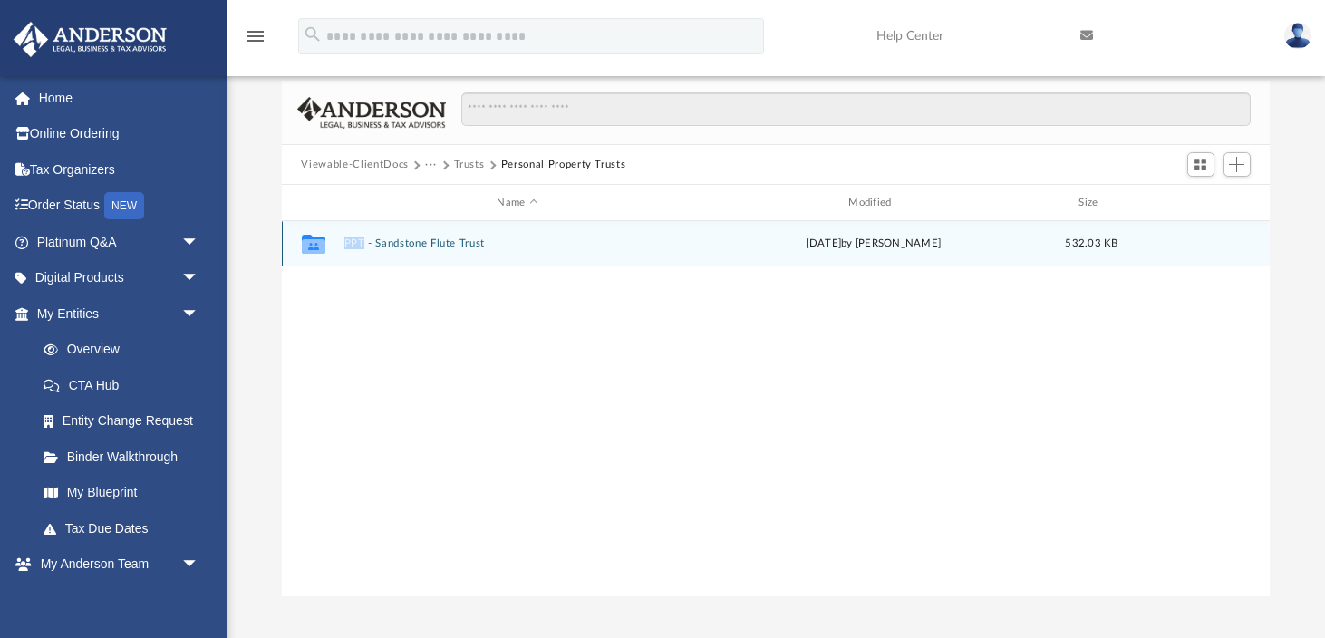
click at [427, 242] on button "PPT - Sandstone Flute Trust" at bounding box center [517, 243] width 348 height 12
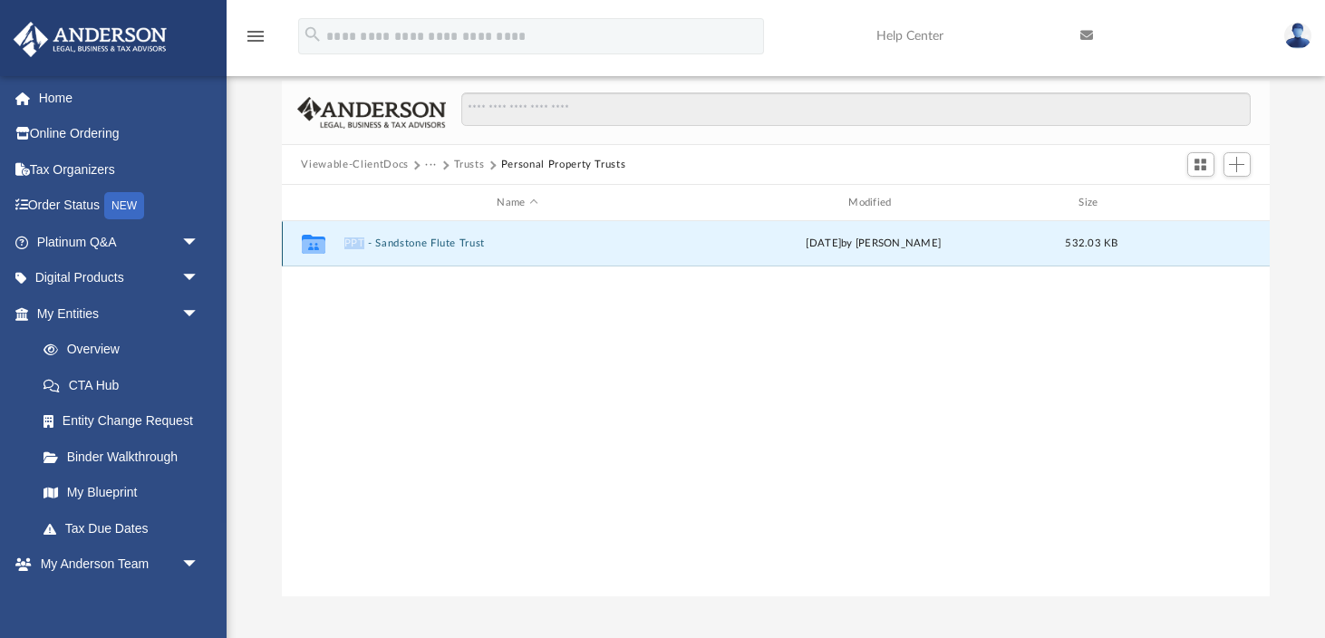
click at [427, 242] on button "PPT - Sandstone Flute Trust" at bounding box center [517, 243] width 348 height 12
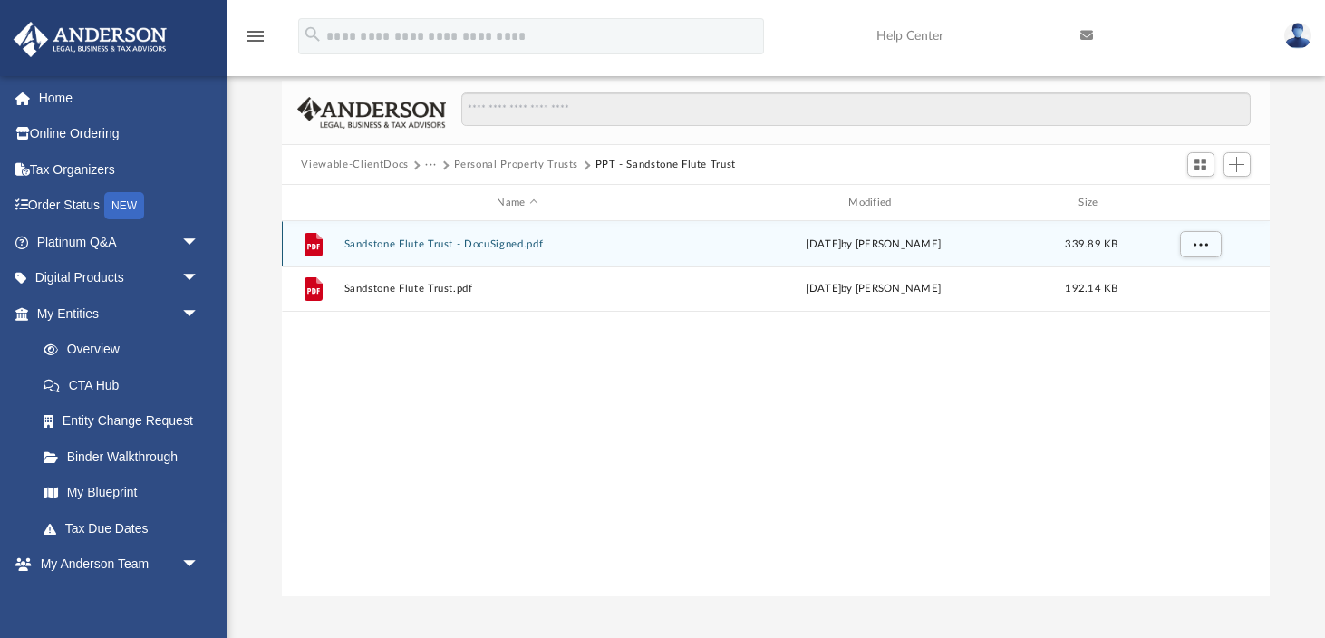
click at [518, 246] on button "Sandstone Flute Trust - DocuSigned.pdf" at bounding box center [517, 244] width 348 height 12
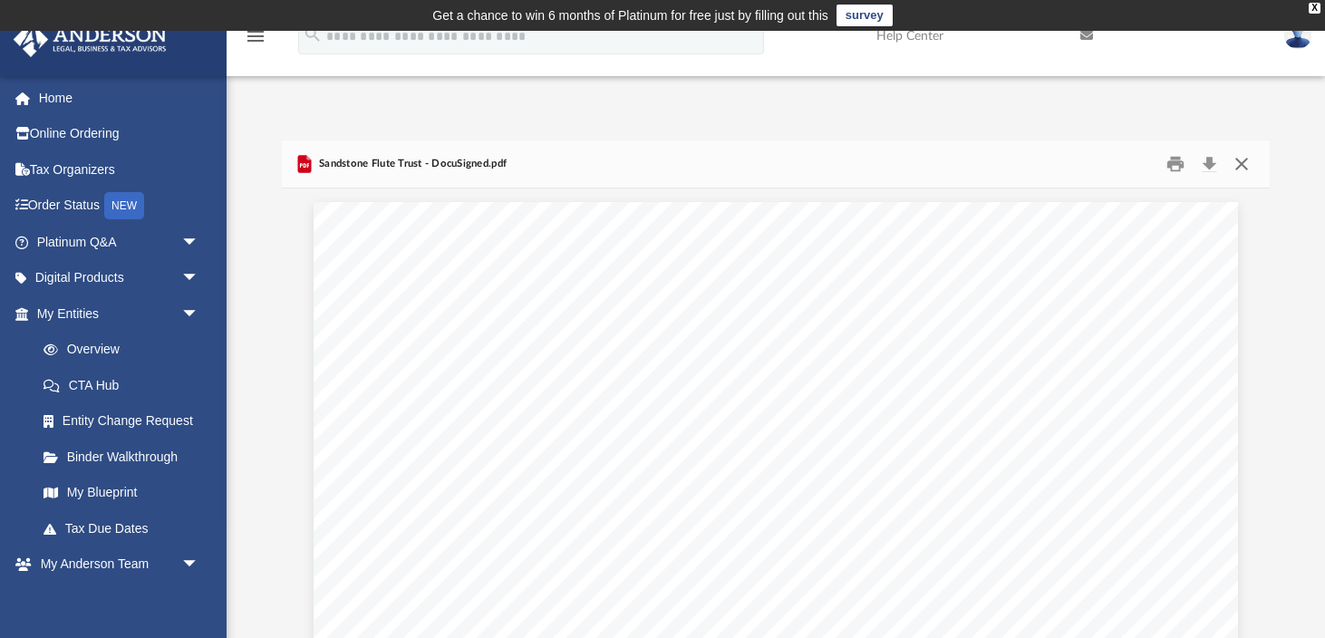
click at [1248, 164] on button "Close" at bounding box center [1241, 164] width 33 height 28
